Goal: Find specific page/section: Find specific page/section

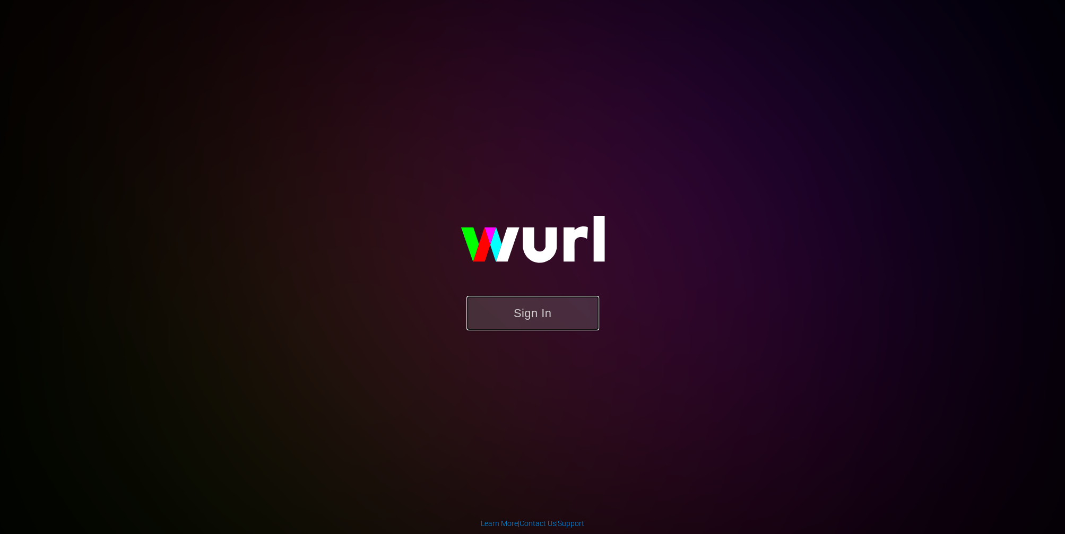
click at [530, 314] on button "Sign In" at bounding box center [532, 313] width 133 height 34
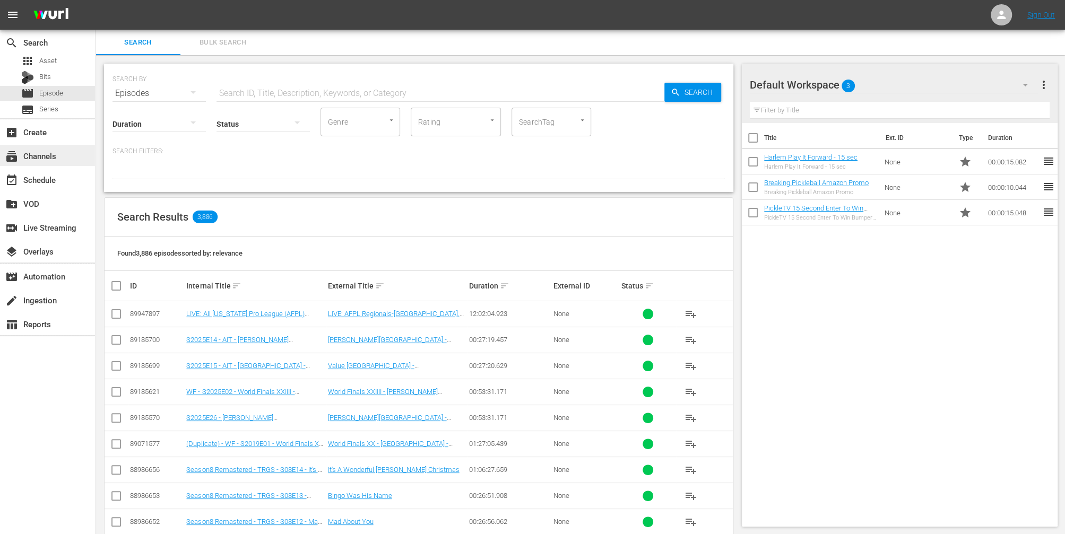
click at [42, 156] on div "subscriptions Channels" at bounding box center [29, 155] width 59 height 10
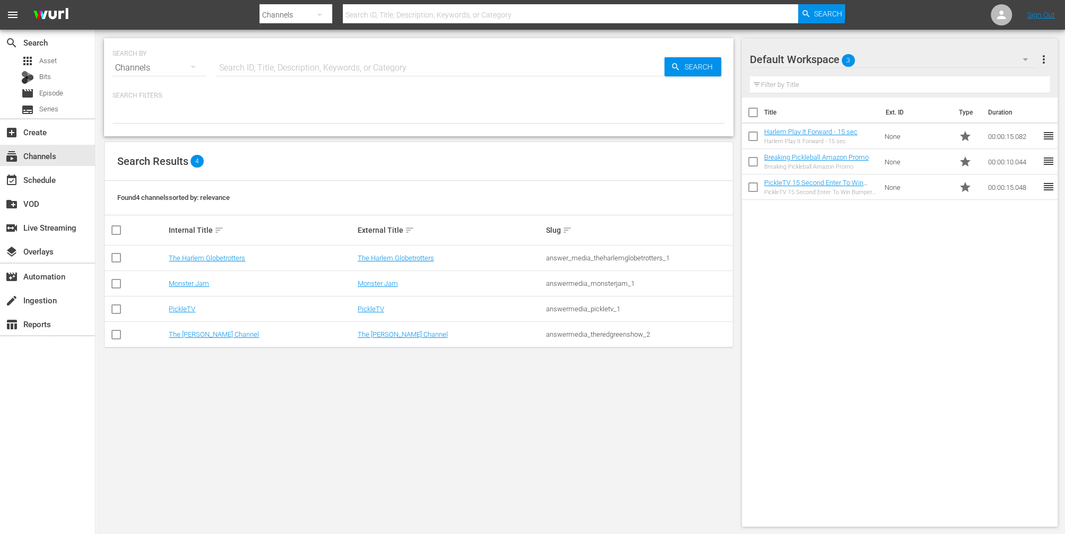
click at [196, 287] on td "Monster Jam" at bounding box center [261, 283] width 188 height 25
click at [195, 282] on link "Monster Jam" at bounding box center [189, 284] width 40 height 8
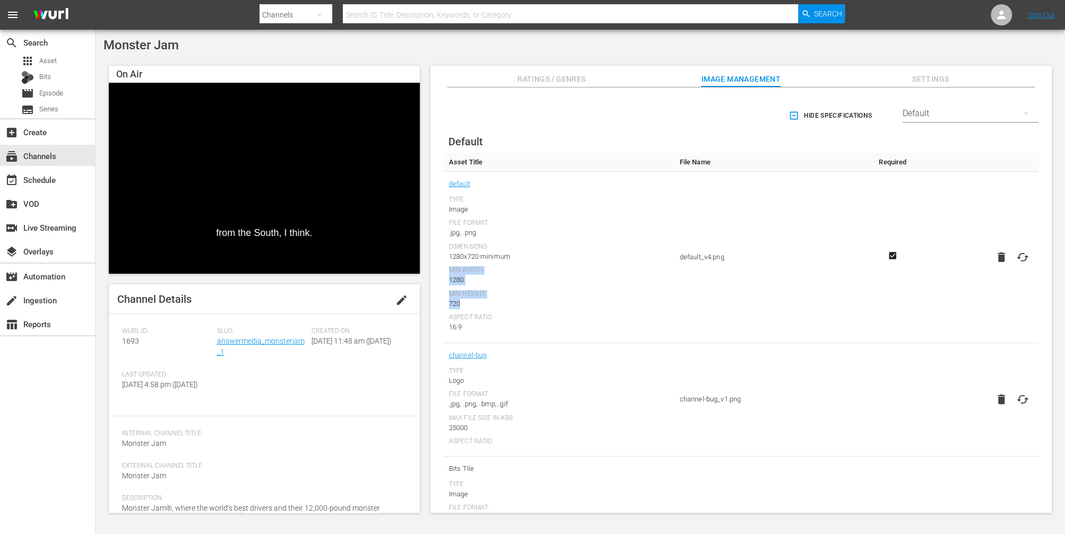
drag, startPoint x: 471, startPoint y: 304, endPoint x: 447, endPoint y: 271, distance: 41.0
click at [447, 271] on td "default Type Image File Format .jpg, .png Dimensions 1280x720 minimum Min Width…" at bounding box center [559, 257] width 231 height 171
drag, startPoint x: 473, startPoint y: 327, endPoint x: 449, endPoint y: 273, distance: 58.5
click at [449, 273] on div "Type Image File Format .jpg, .png Dimensions 1280x720 minimum Min Width 1280 Mi…" at bounding box center [559, 264] width 220 height 137
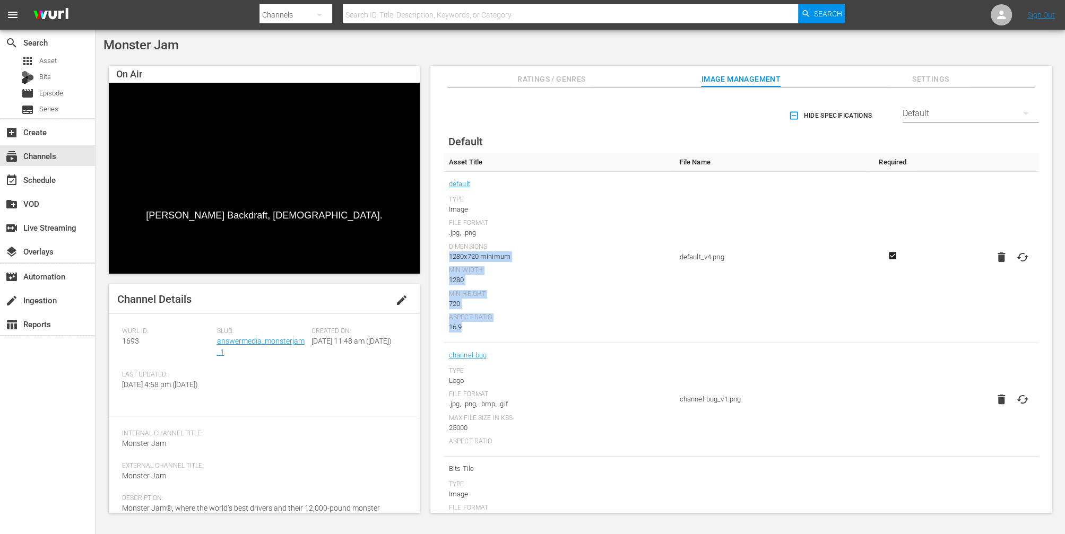
click at [449, 257] on div "1280x720 minimum" at bounding box center [559, 257] width 220 height 11
copy div "1280x720 minimum Min Width 1280 Min Height 720 Aspect Ratio 16:9"
click at [457, 382] on div "Logo" at bounding box center [559, 381] width 220 height 11
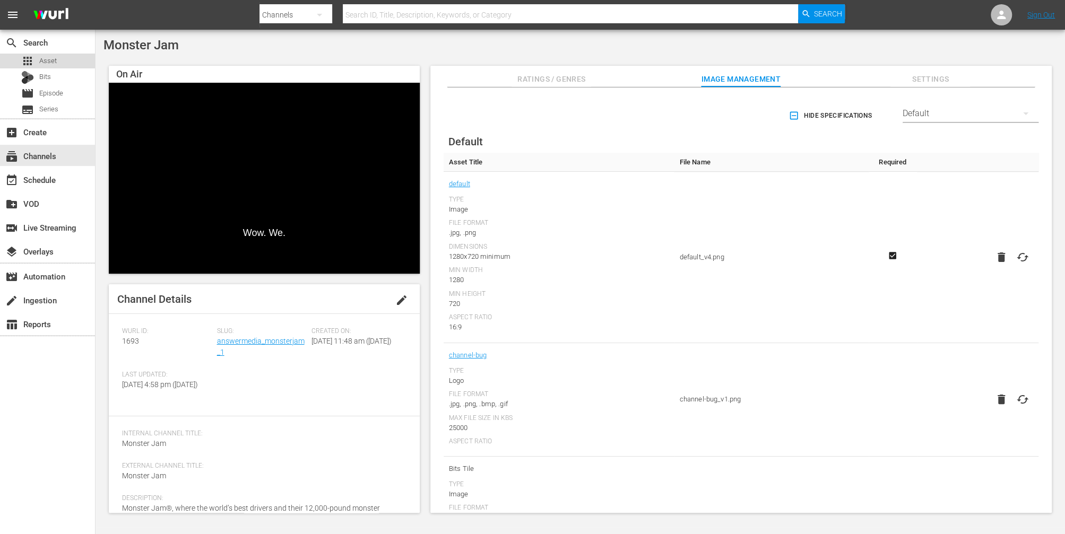
click at [47, 60] on span "Asset" at bounding box center [48, 61] width 18 height 11
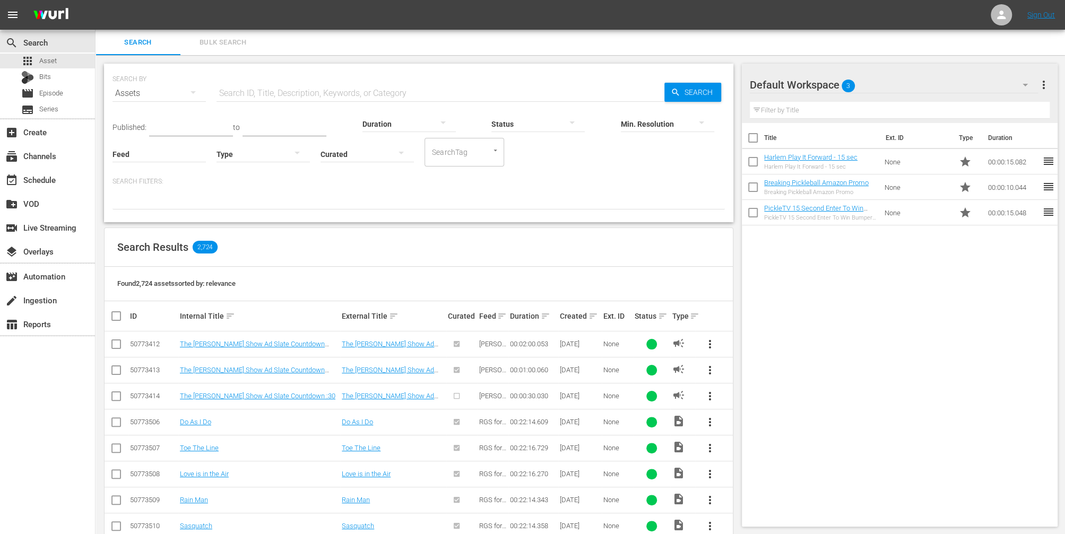
click at [267, 153] on div at bounding box center [263, 154] width 93 height 30
click at [238, 222] on div "Promo" at bounding box center [263, 220] width 93 height 17
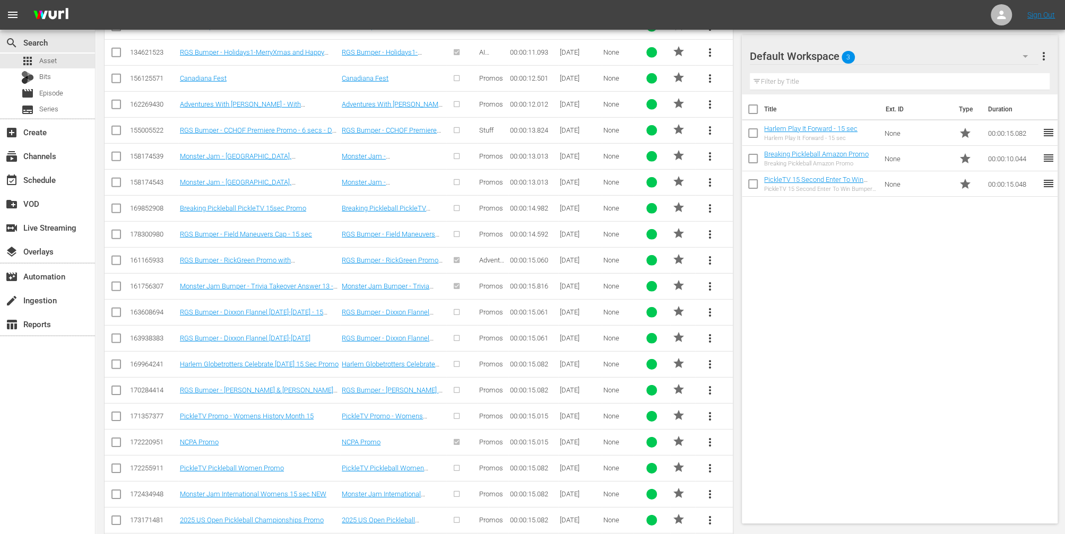
scroll to position [2867, 0]
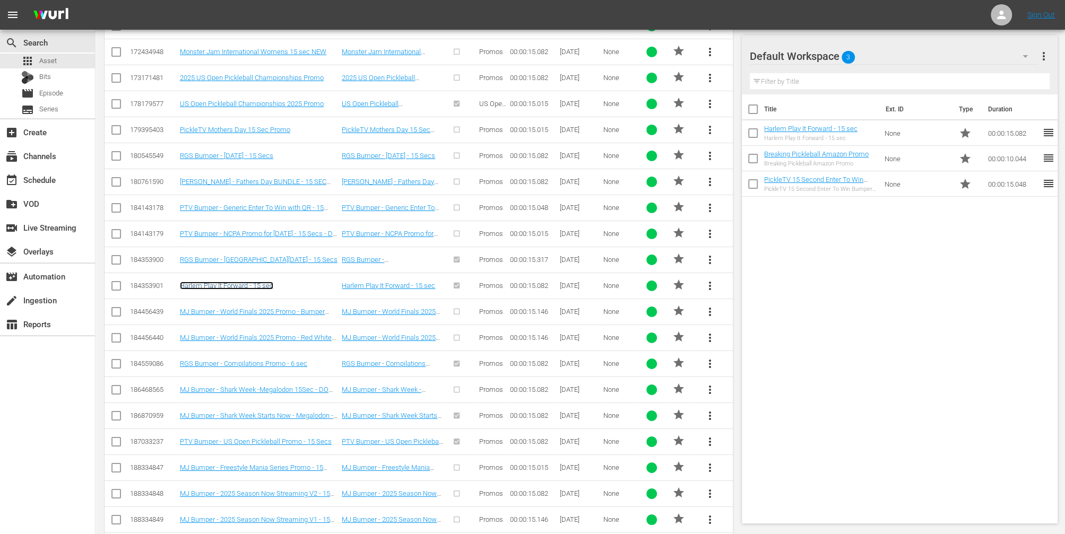
click at [239, 282] on link "Harlem Play It Forward - 15 sec" at bounding box center [226, 286] width 93 height 8
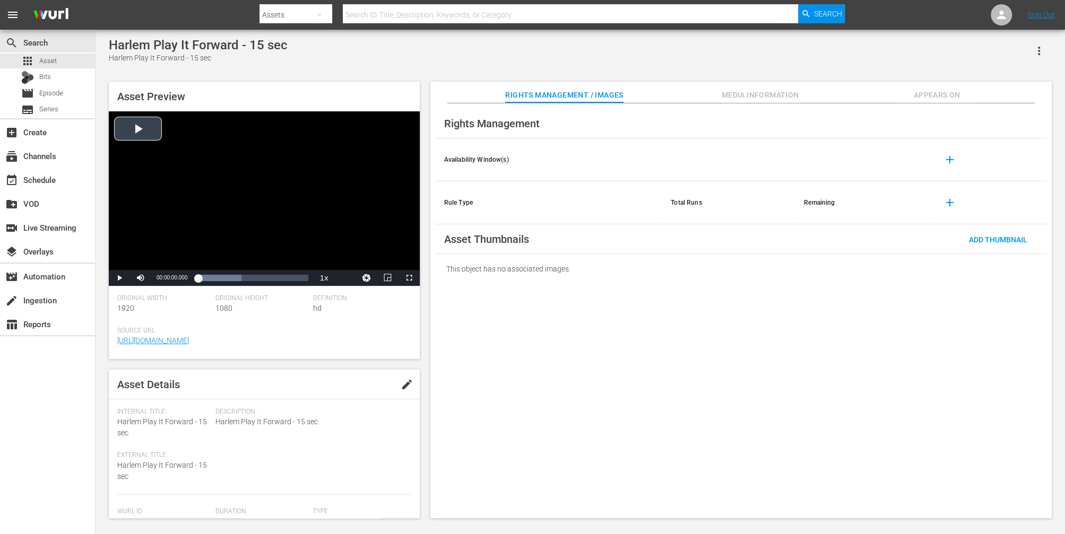
click at [146, 133] on div "Video Player" at bounding box center [264, 190] width 311 height 159
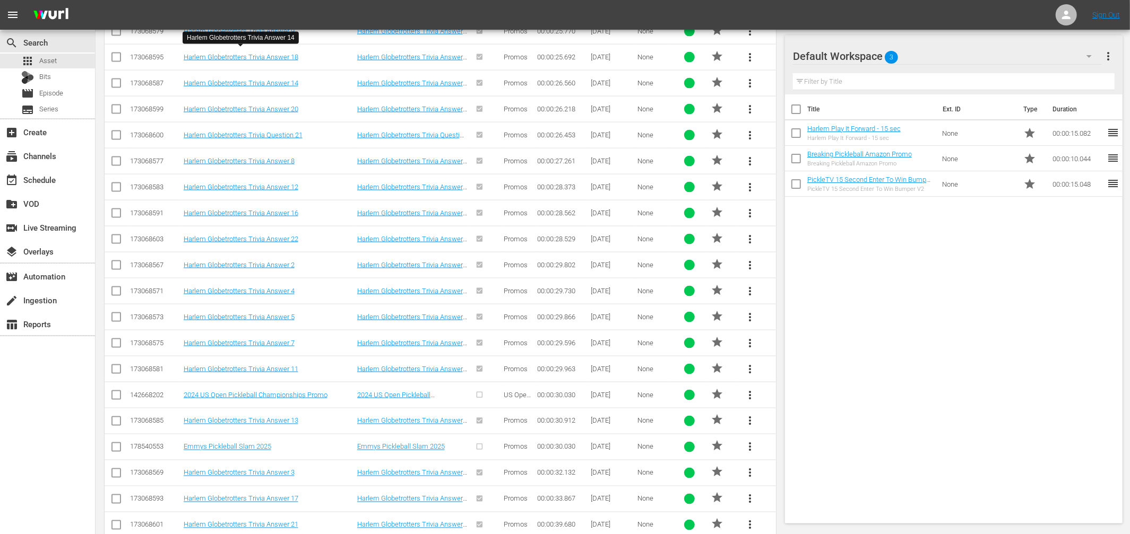
scroll to position [4698, 0]
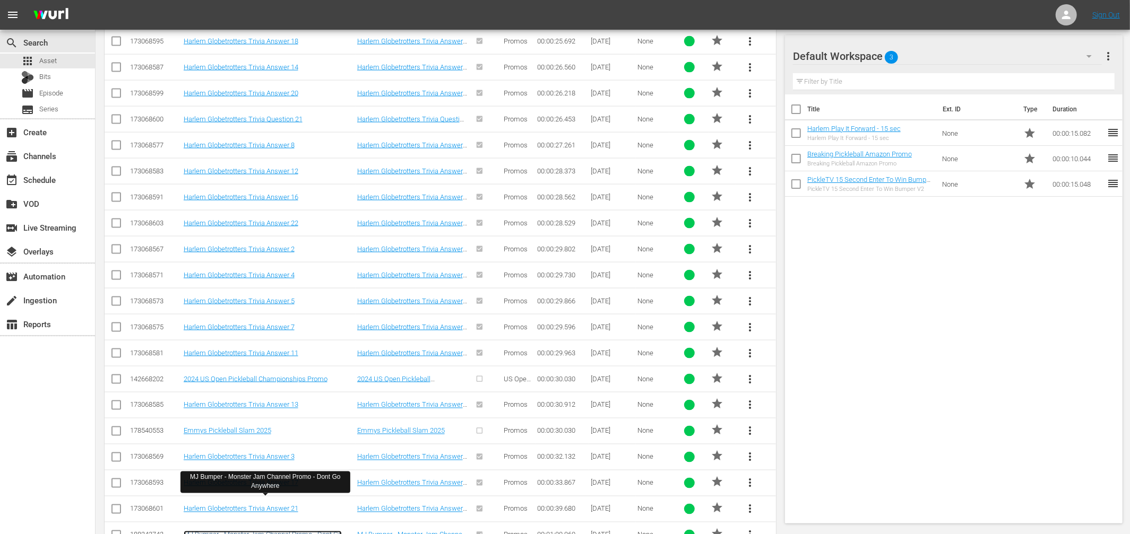
click at [275, 531] on link "MJ Bumper - Monster Jam Channel Promo - Dont Go Anywhere" at bounding box center [263, 539] width 158 height 16
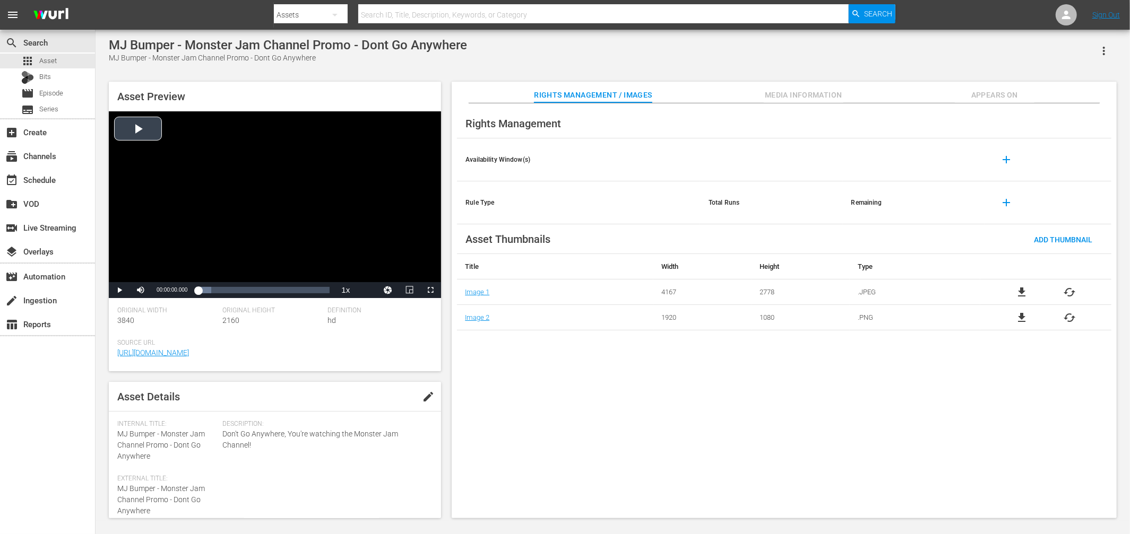
click at [137, 133] on div "Video Player" at bounding box center [275, 196] width 332 height 171
